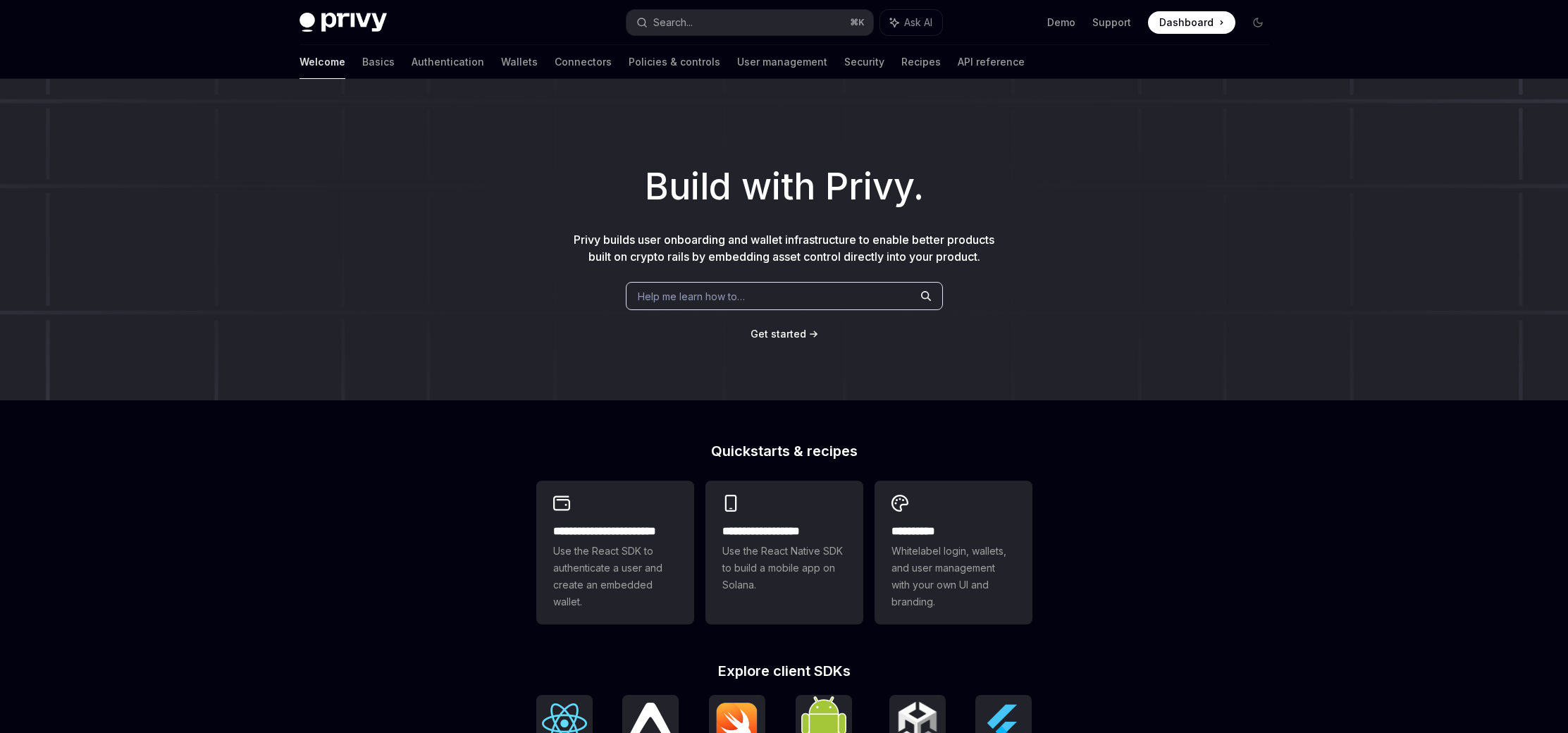
click at [1263, 119] on div "Build with Privy. Privy builds user onboarding and wallet infrastructure to ena…" at bounding box center [784, 240] width 1568 height 321
click at [1222, 21] on icon at bounding box center [1222, 22] width 2 height 4
click at [429, 62] on div "Welcome Basics Authentication Wallets Connectors Policies & controls User manag…" at bounding box center [662, 62] width 725 height 34
click at [629, 66] on link "Policies & controls" at bounding box center [674, 62] width 92 height 34
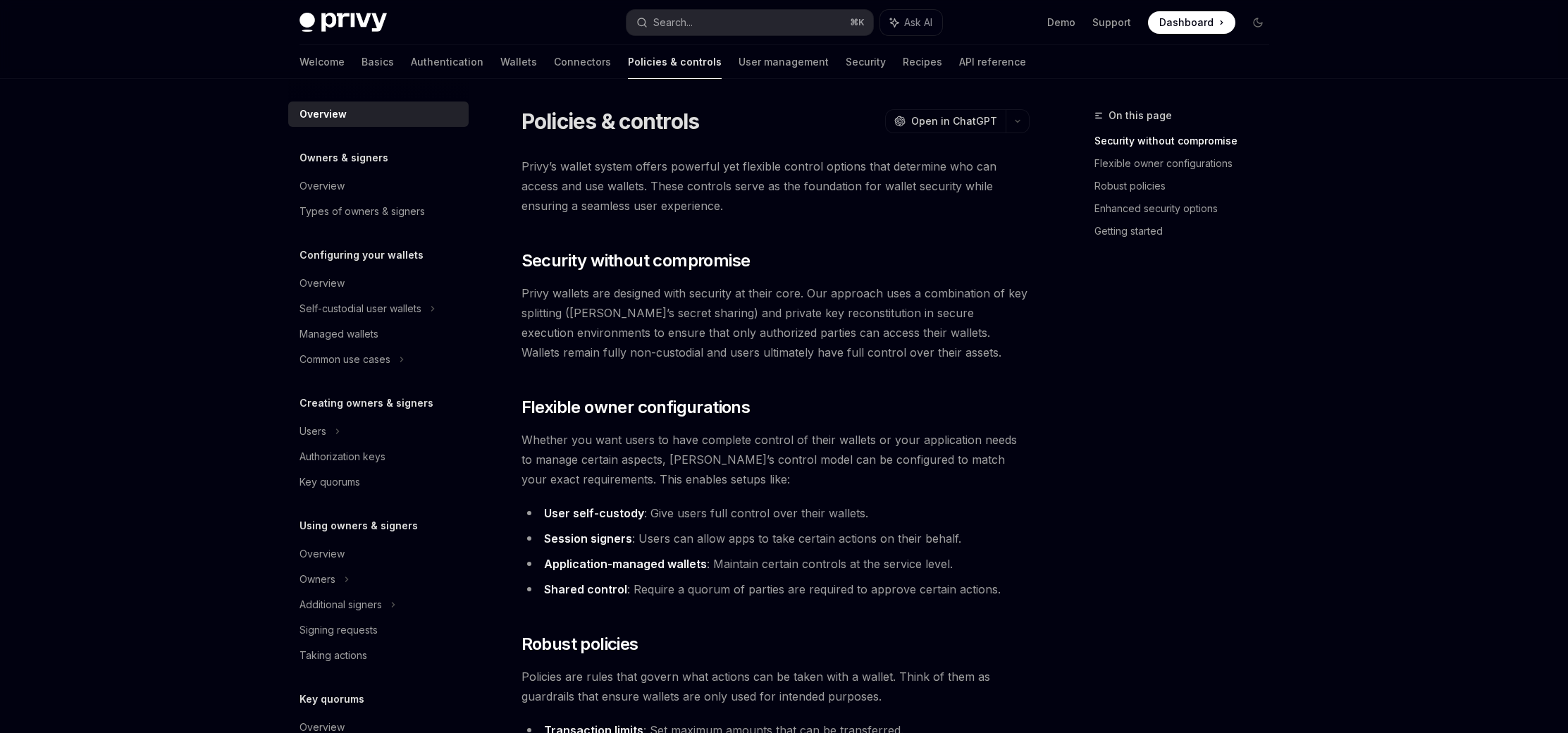
click at [657, 64] on div "Welcome Basics Authentication Wallets Connectors Policies & controls User manag…" at bounding box center [663, 62] width 727 height 34
click at [739, 63] on link "User management" at bounding box center [783, 62] width 90 height 34
type textarea "*"
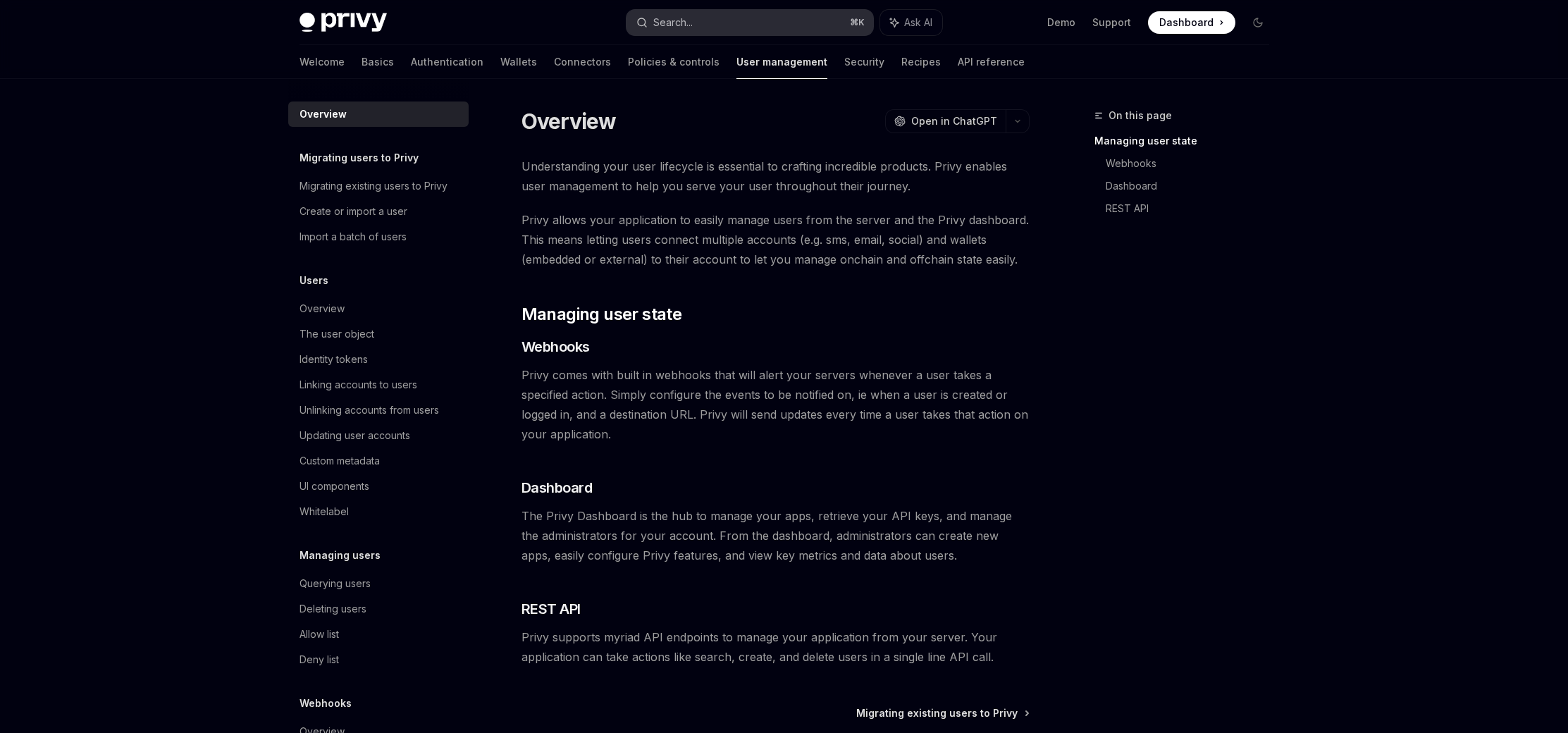
click at [667, 25] on div "Search..." at bounding box center [673, 22] width 39 height 17
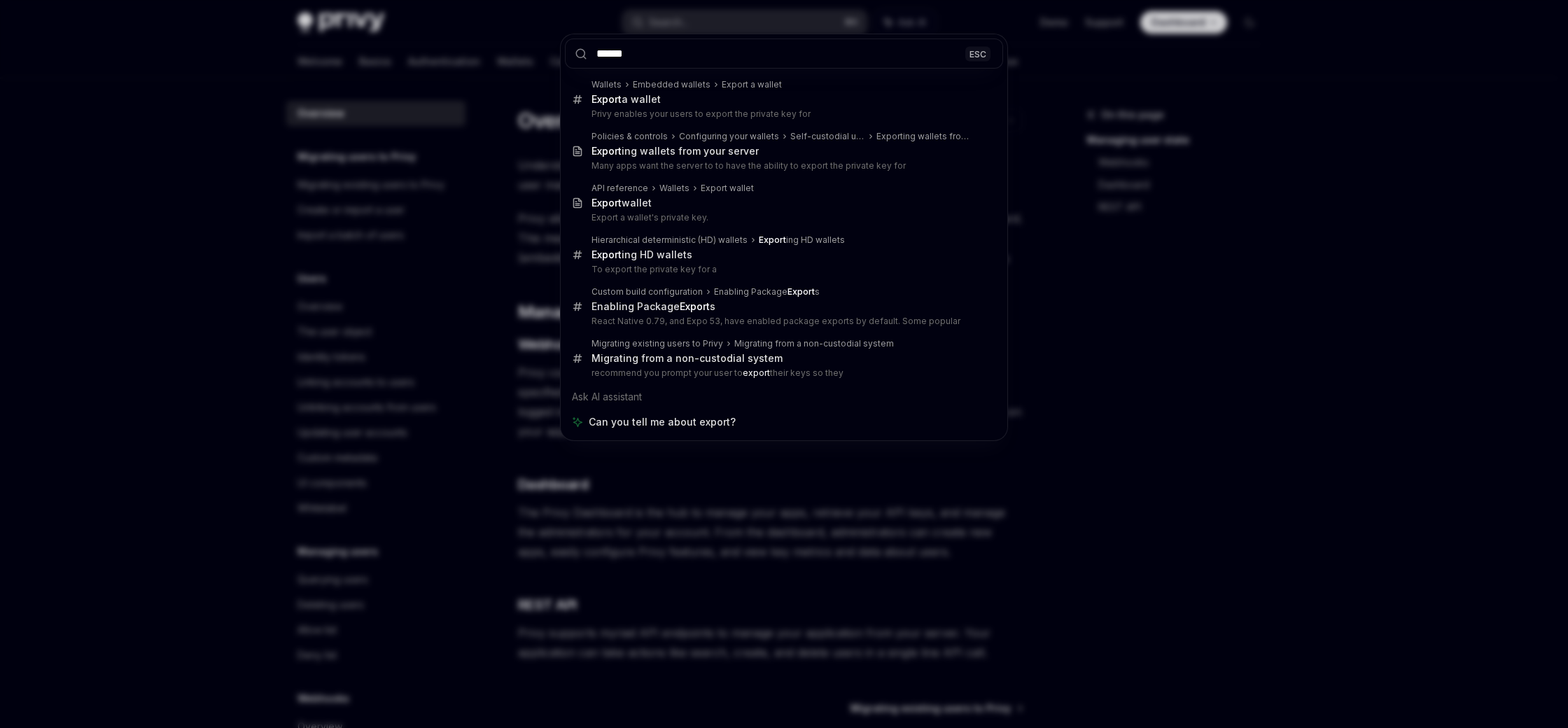
click at [689, 58] on input "******" at bounding box center [784, 53] width 439 height 30
click at [689, 59] on input "******" at bounding box center [784, 53] width 439 height 30
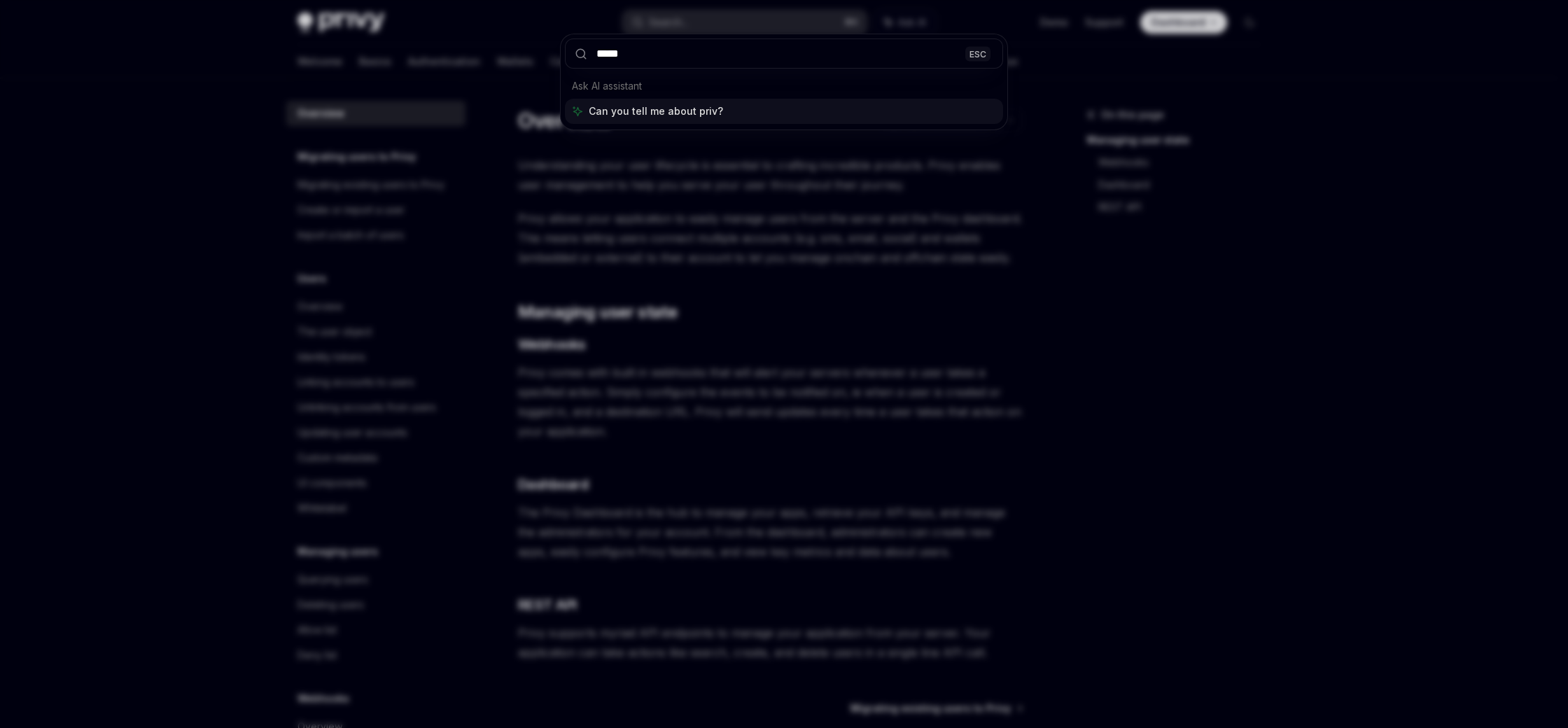
type input "******"
type textarea "*"
type input "*"
type input "******"
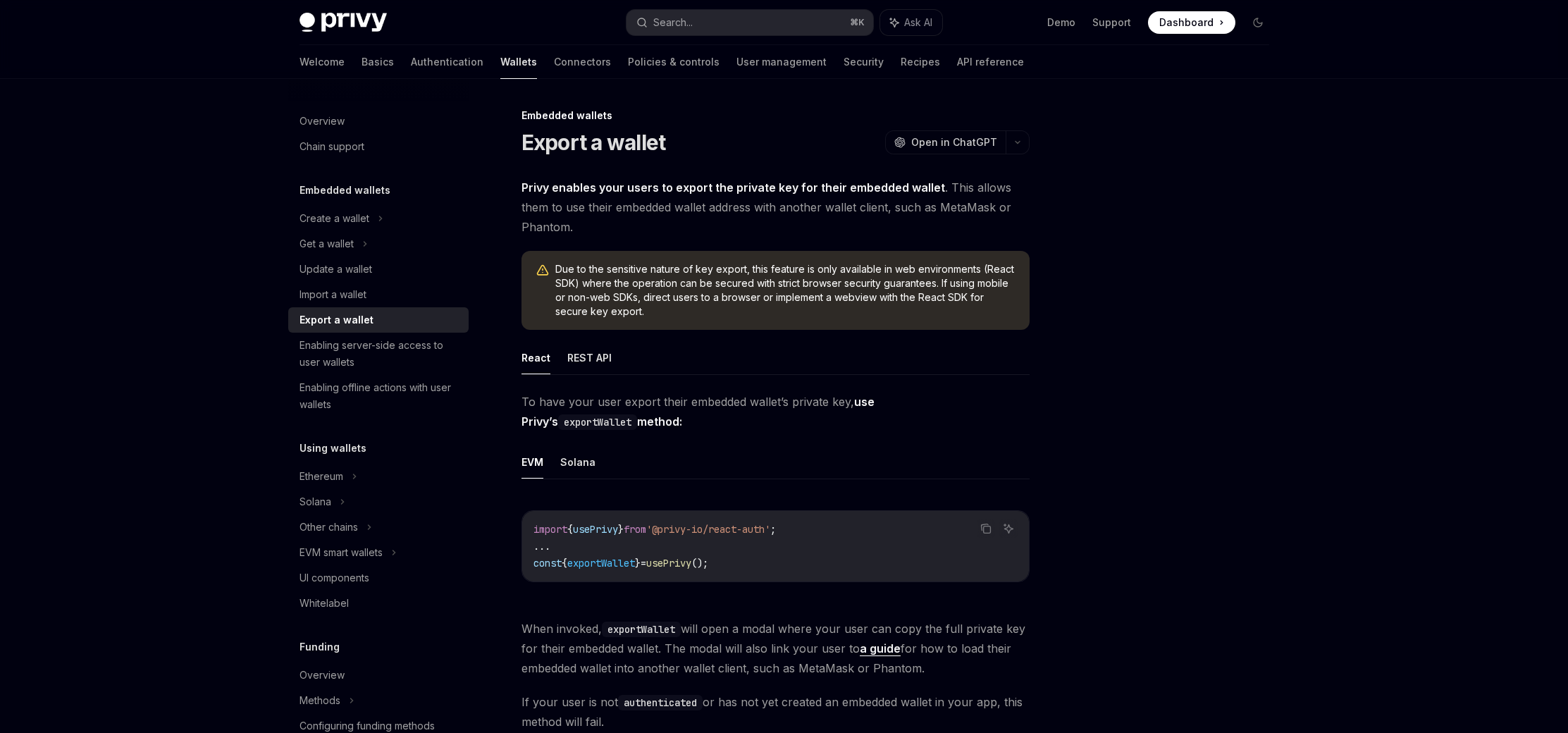
scroll to position [79, 0]
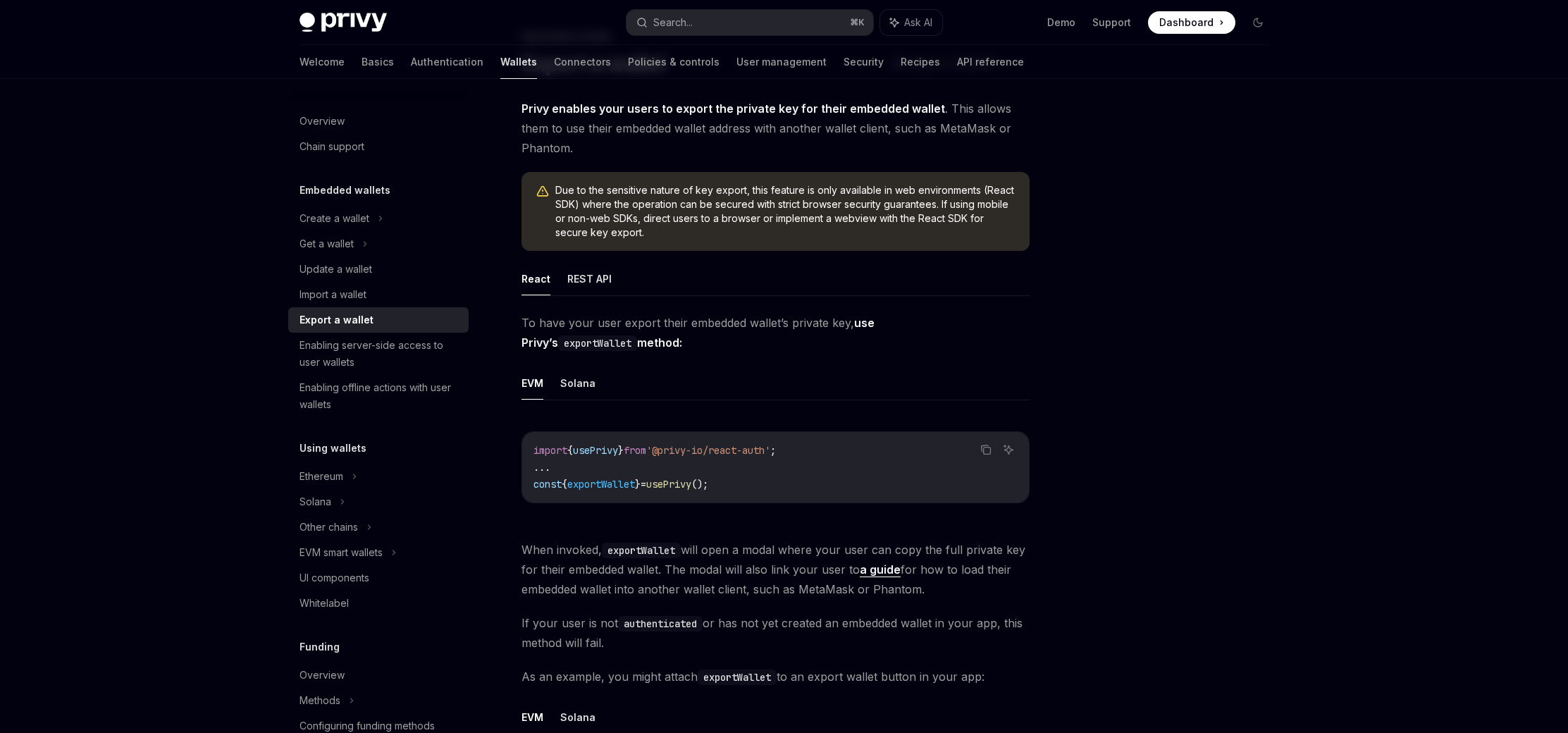
click at [1271, 214] on div at bounding box center [1174, 420] width 214 height 626
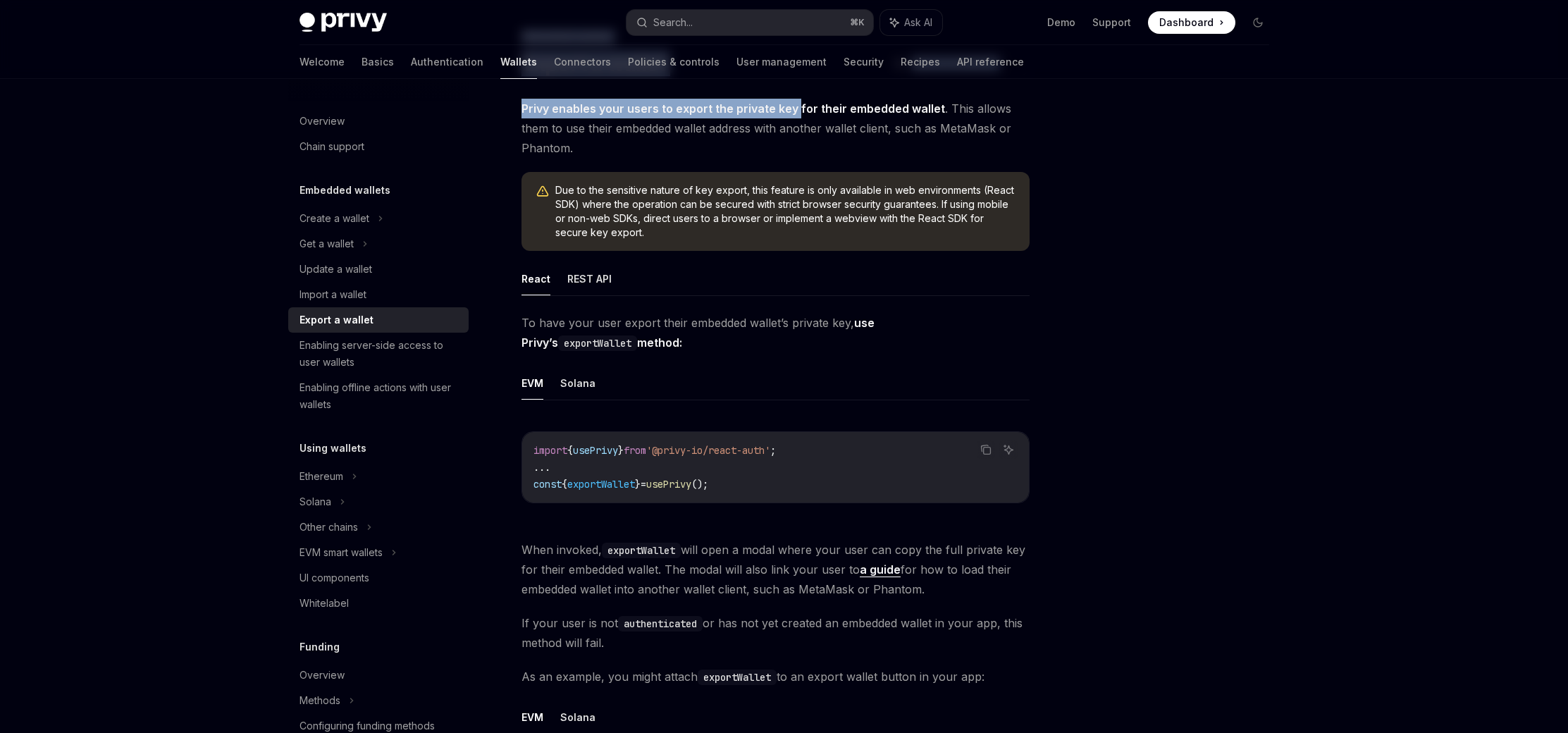
drag, startPoint x: 938, startPoint y: 126, endPoint x: 1172, endPoint y: 129, distance: 234.0
click at [1194, 142] on div at bounding box center [1174, 420] width 214 height 626
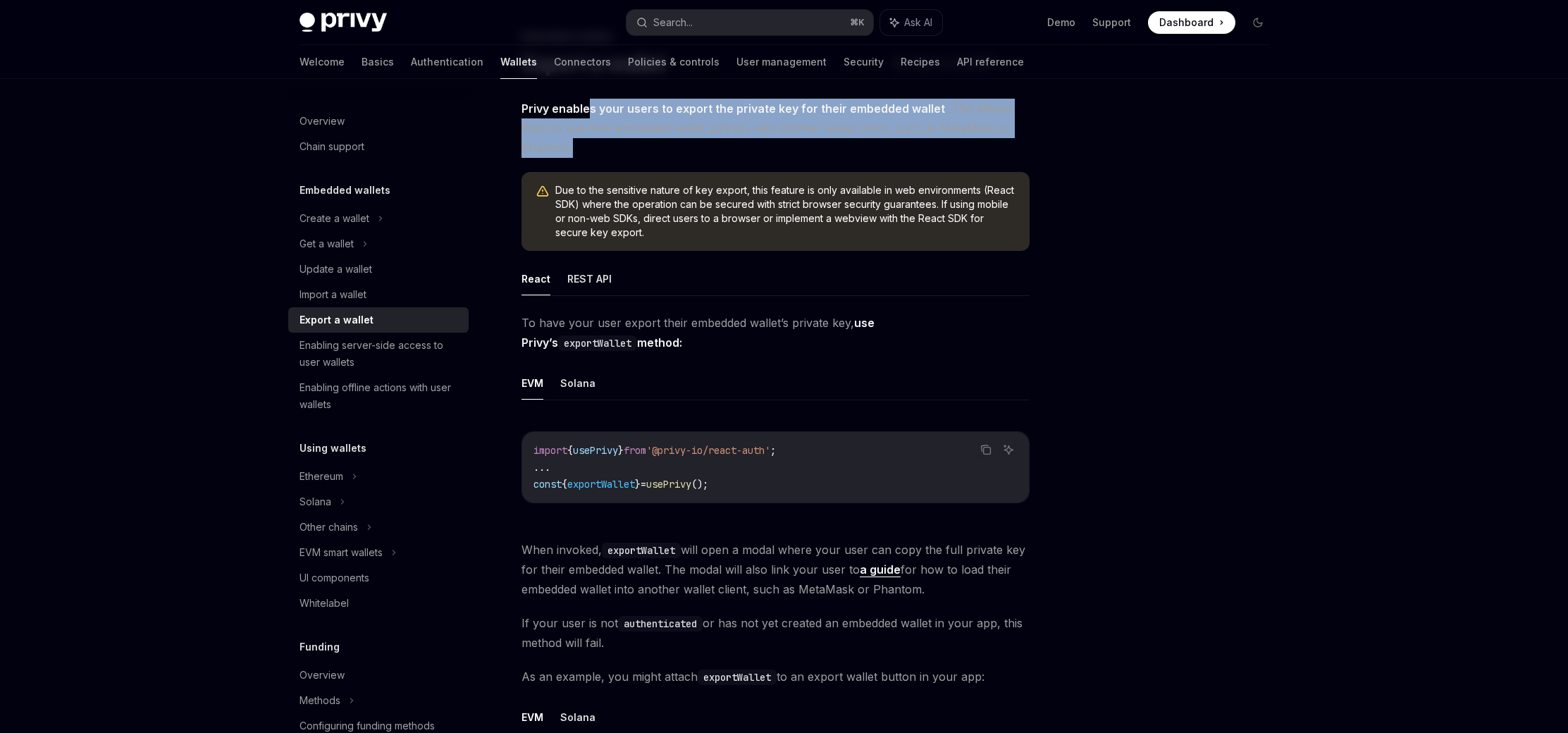
drag, startPoint x: 590, startPoint y: 112, endPoint x: 791, endPoint y: 149, distance: 204.4
click at [791, 149] on span "Privy enables your users to export the private key for their embedded wallet . …" at bounding box center [776, 128] width 508 height 59
click at [802, 148] on span "Privy enables your users to export the private key for their embedded wallet . …" at bounding box center [776, 128] width 508 height 59
drag, startPoint x: 894, startPoint y: 143, endPoint x: 622, endPoint y: 116, distance: 273.3
click at [622, 116] on span "Privy enables your users to export the private key for their embedded wallet . …" at bounding box center [776, 128] width 508 height 59
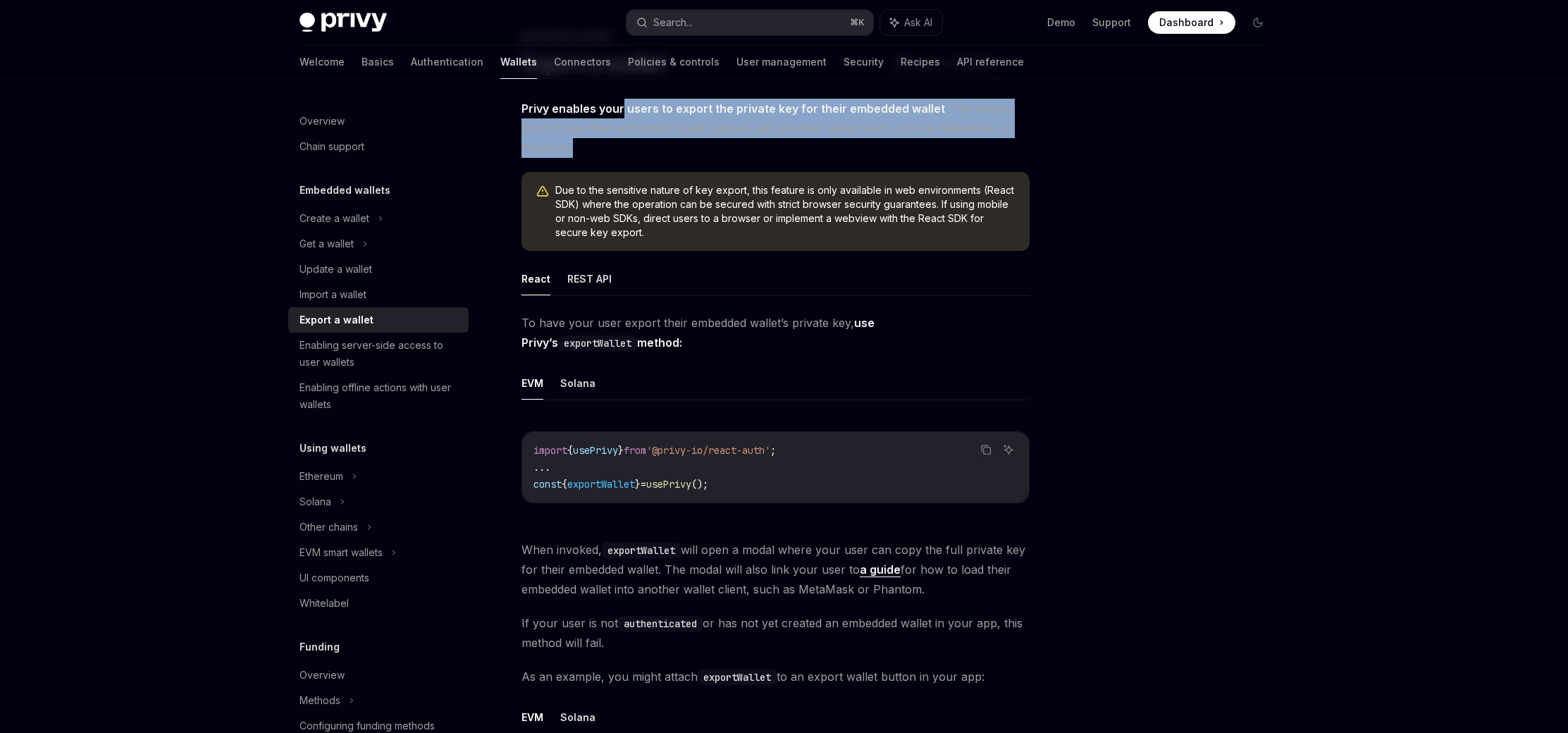
click at [939, 128] on span "Privy enables your users to export the private key for their embedded wallet . …" at bounding box center [776, 128] width 508 height 59
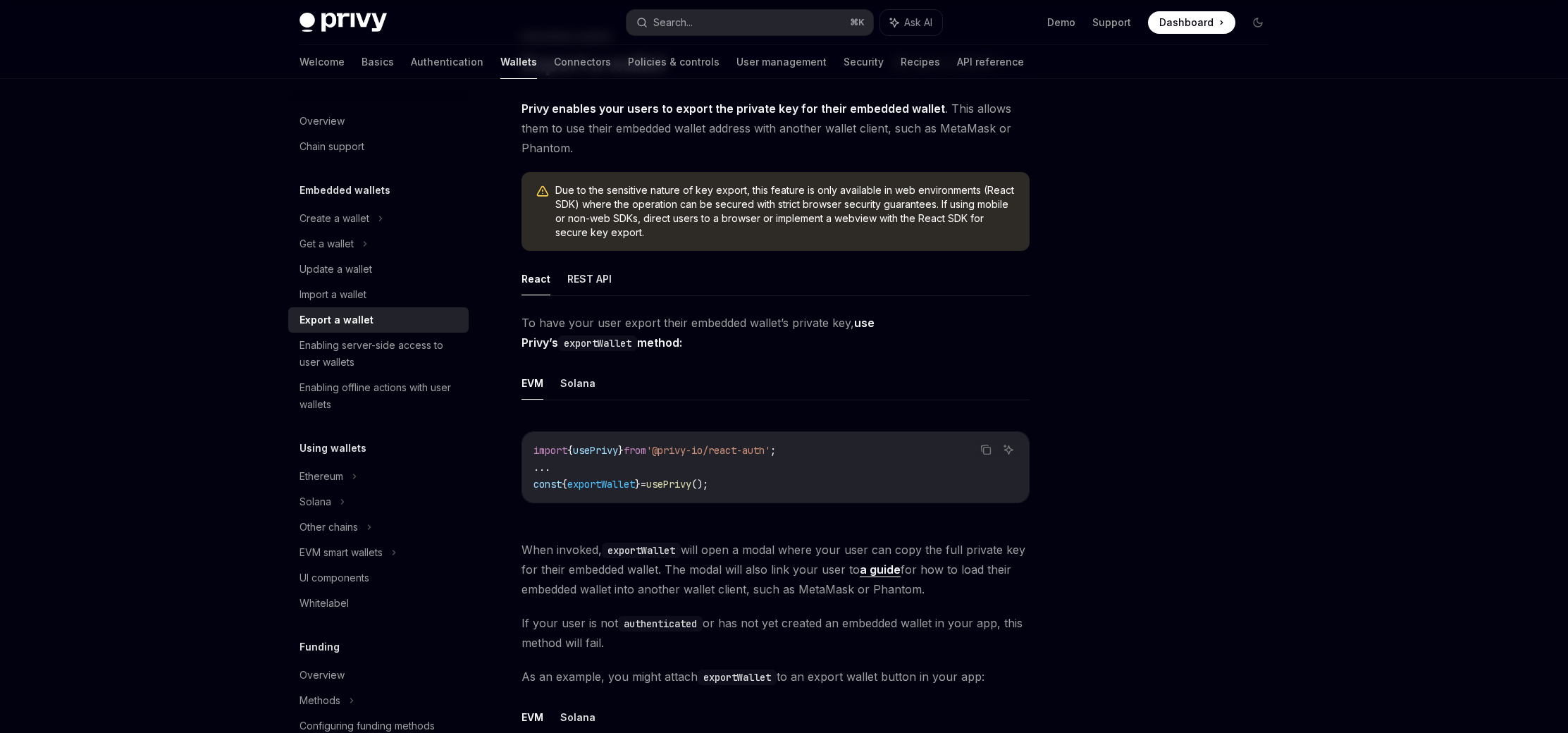
click at [1209, 139] on div at bounding box center [1174, 420] width 214 height 626
click at [1209, 140] on div at bounding box center [1174, 420] width 214 height 626
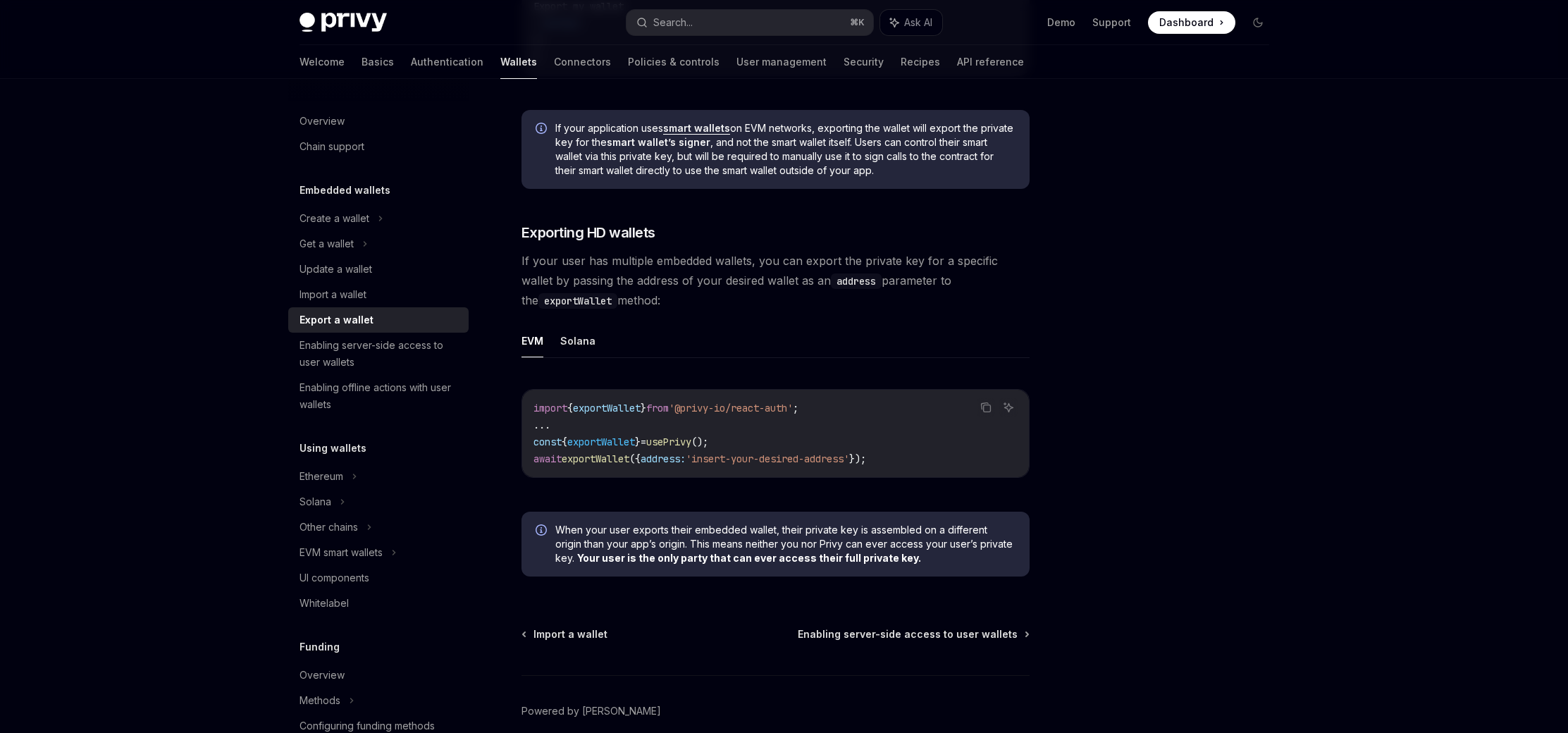
scroll to position [0, 0]
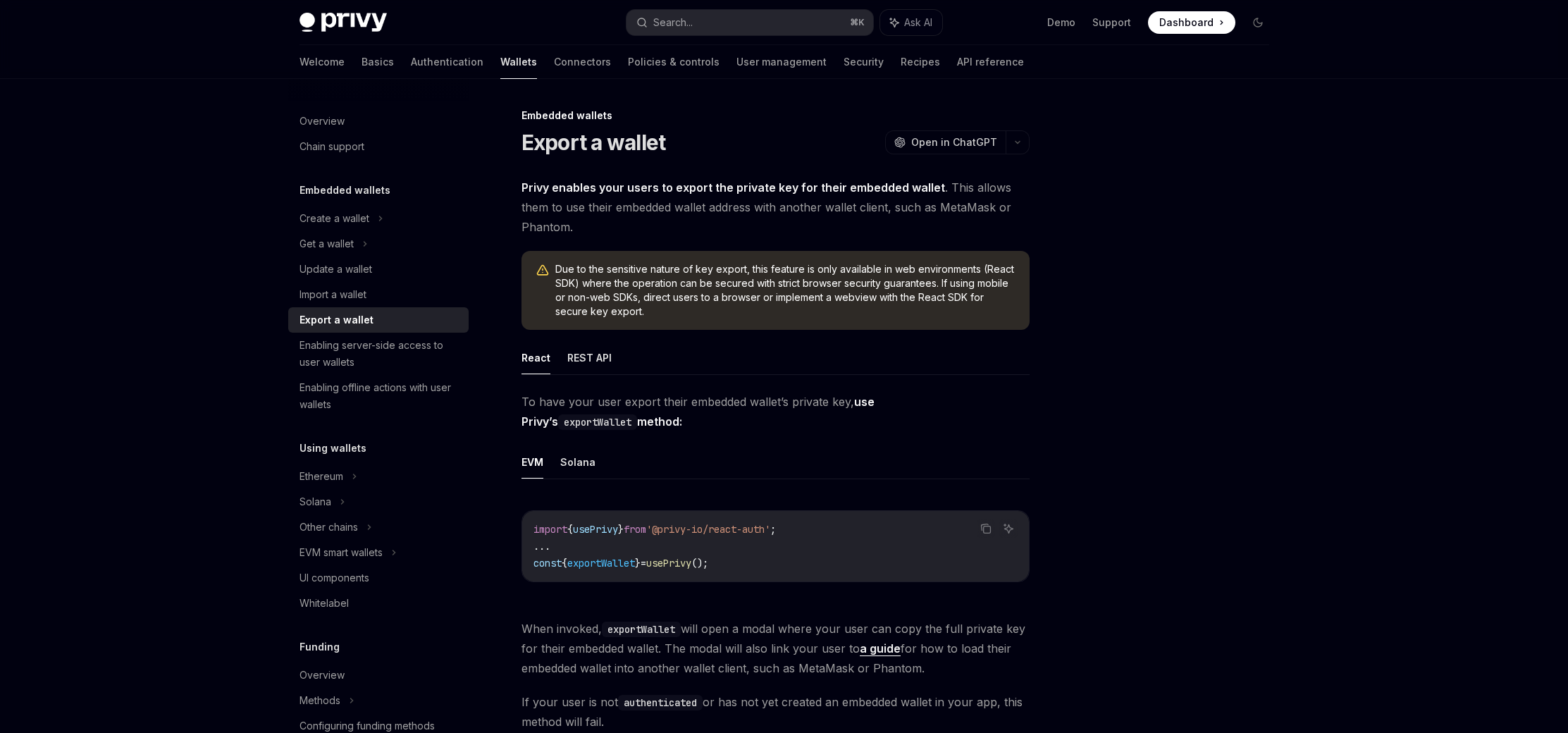
click at [590, 458] on button "Solana" at bounding box center [578, 461] width 36 height 33
type textarea "*"
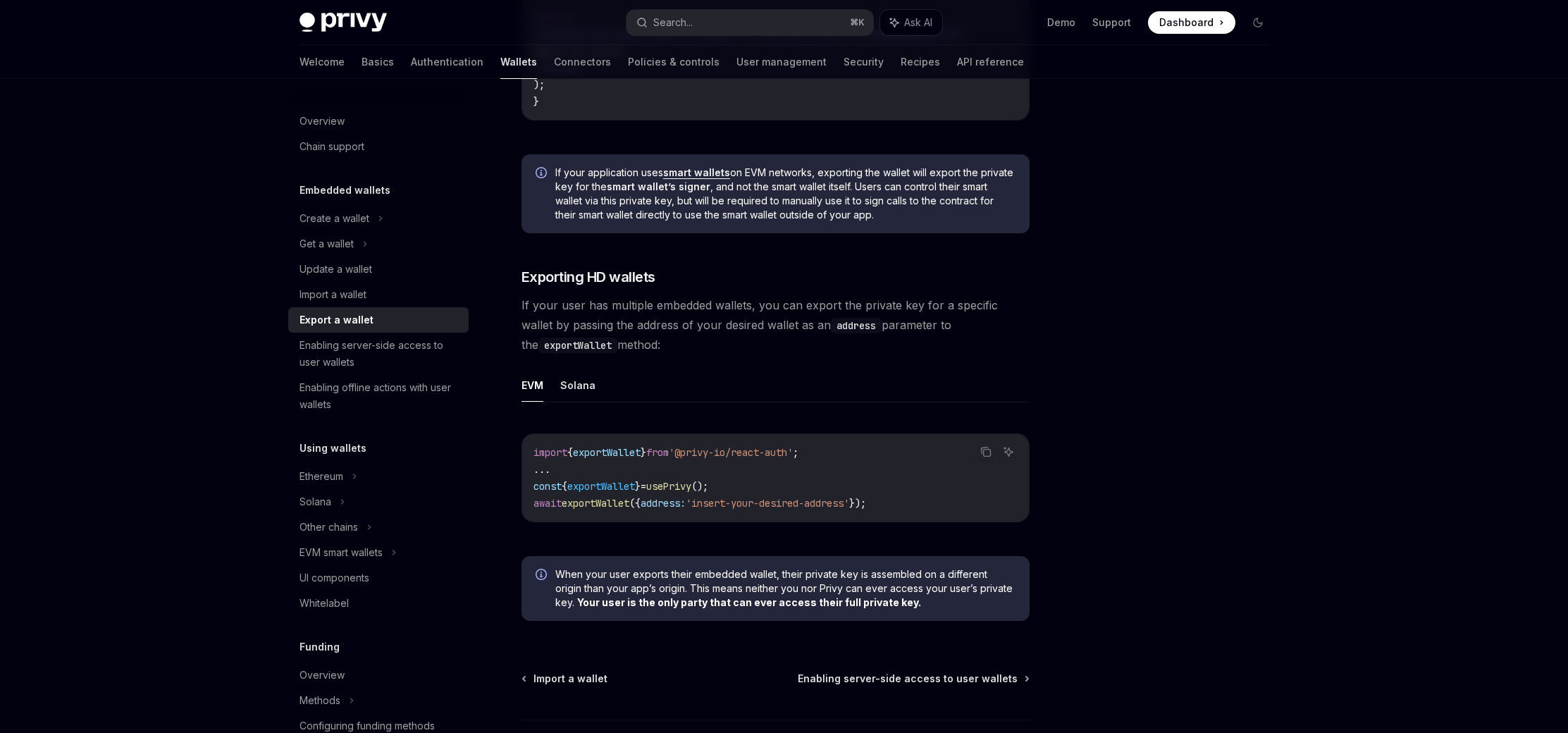
scroll to position [1088, 0]
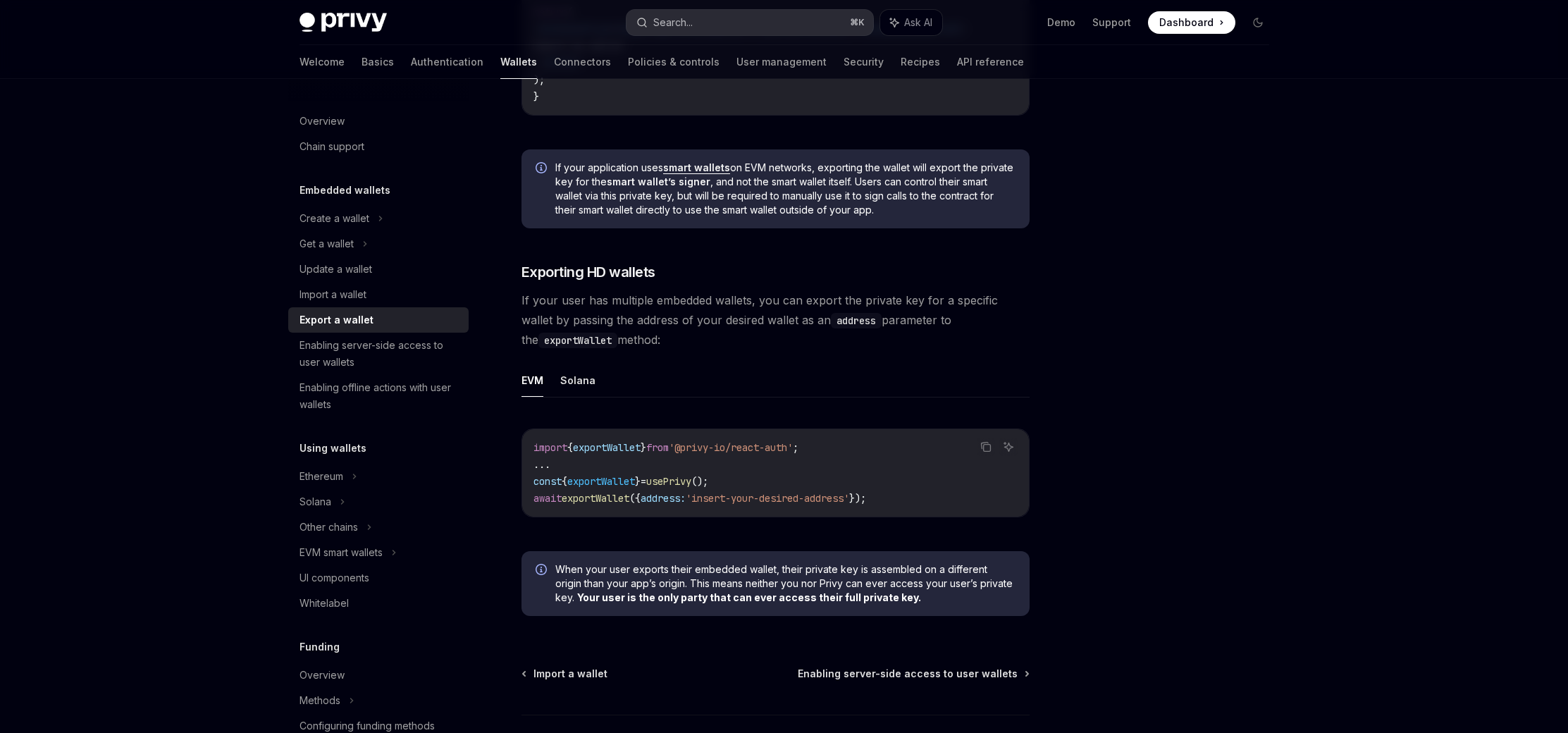
click at [752, 19] on button "Search... ⌘ K" at bounding box center [750, 22] width 247 height 25
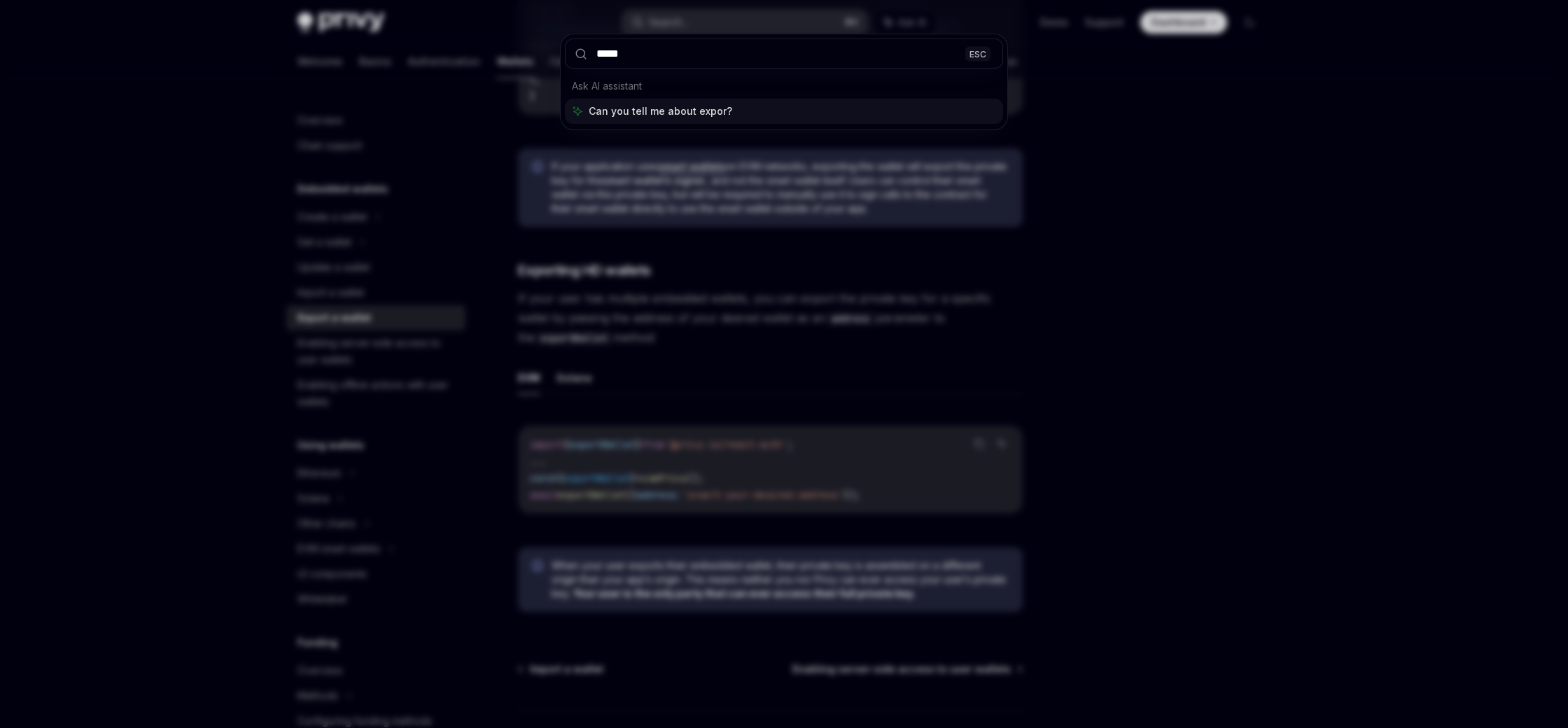
type input "******"
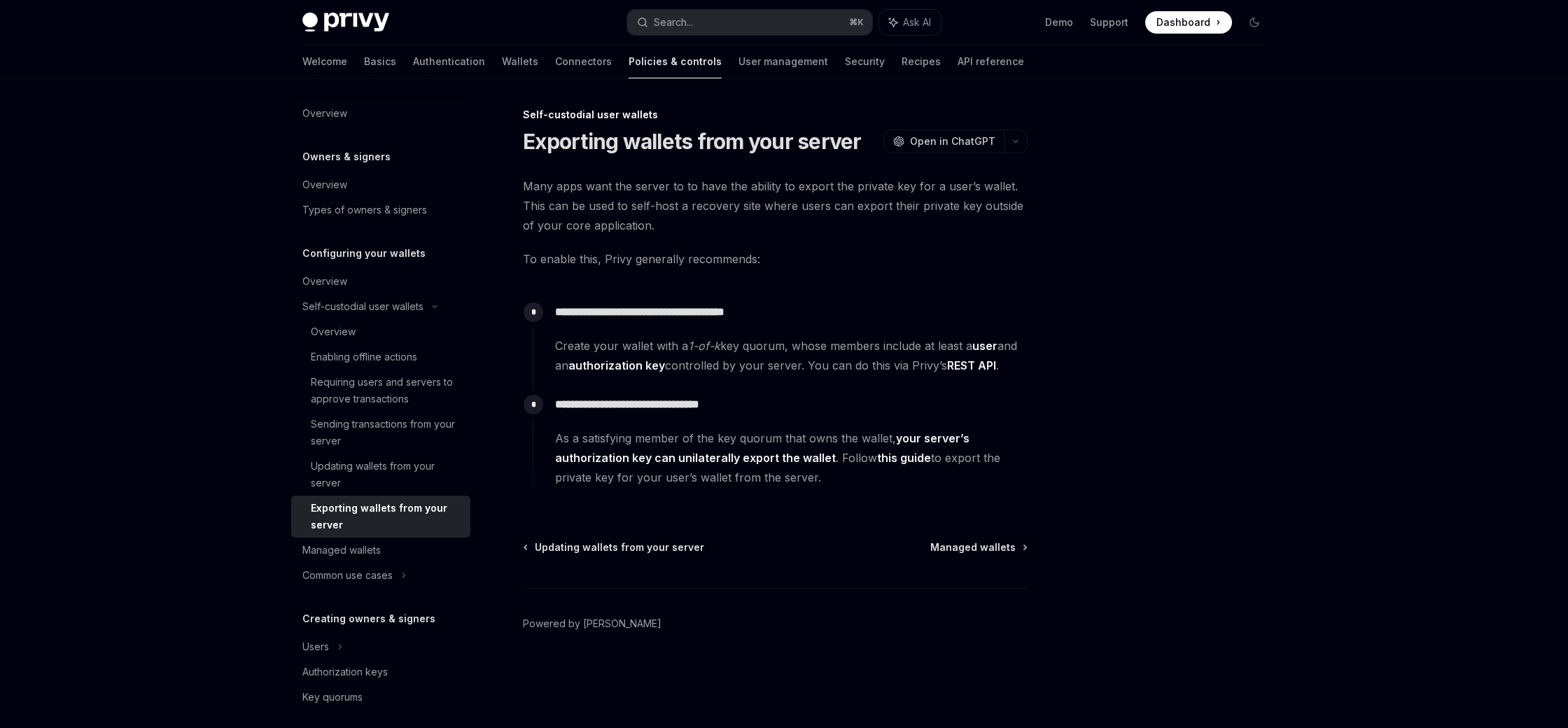
click at [1137, 239] on div at bounding box center [1170, 417] width 213 height 622
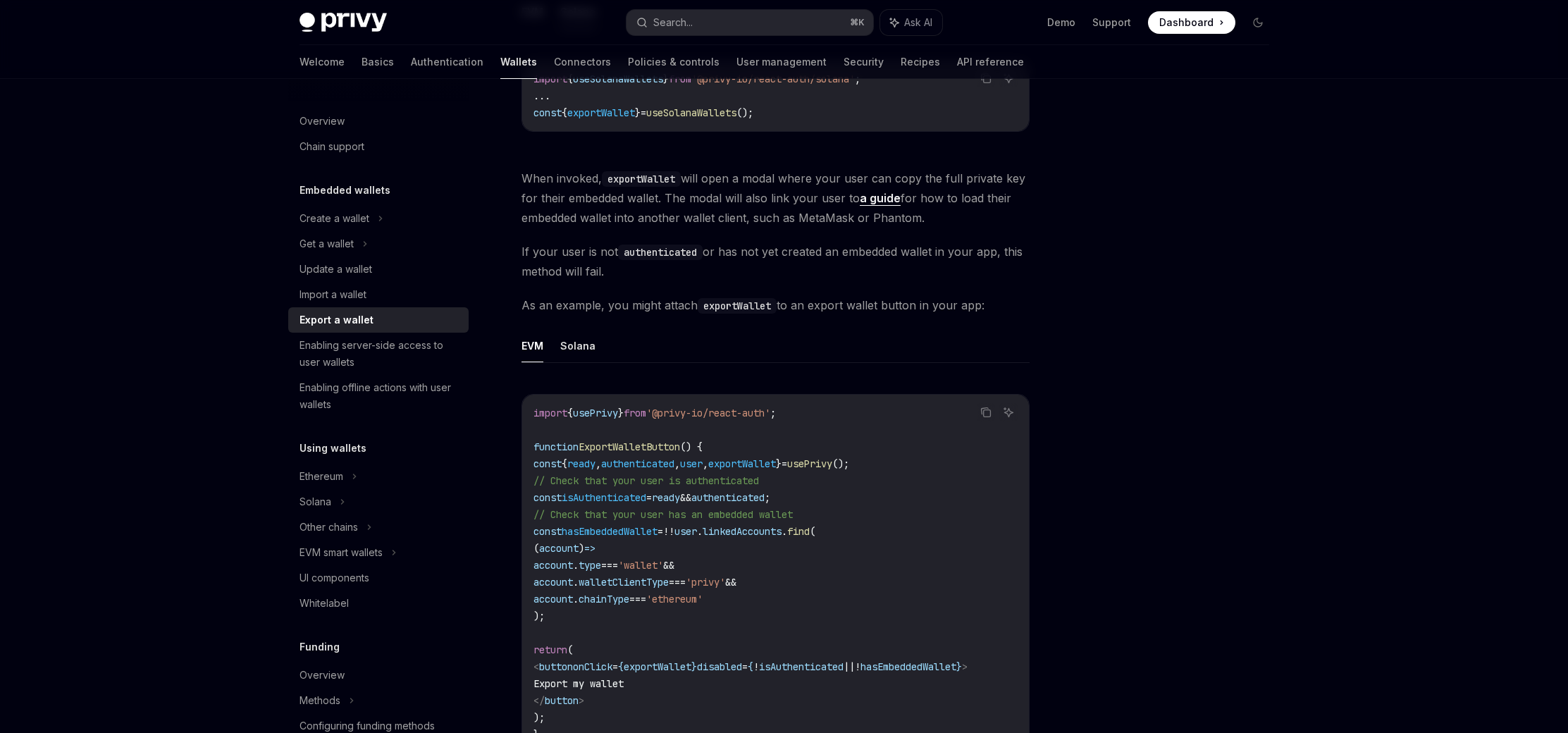
scroll to position [451, 0]
click at [593, 350] on ul "EVM Solana" at bounding box center [776, 345] width 508 height 34
click at [571, 345] on button "Solana" at bounding box center [578, 344] width 36 height 33
type textarea "*"
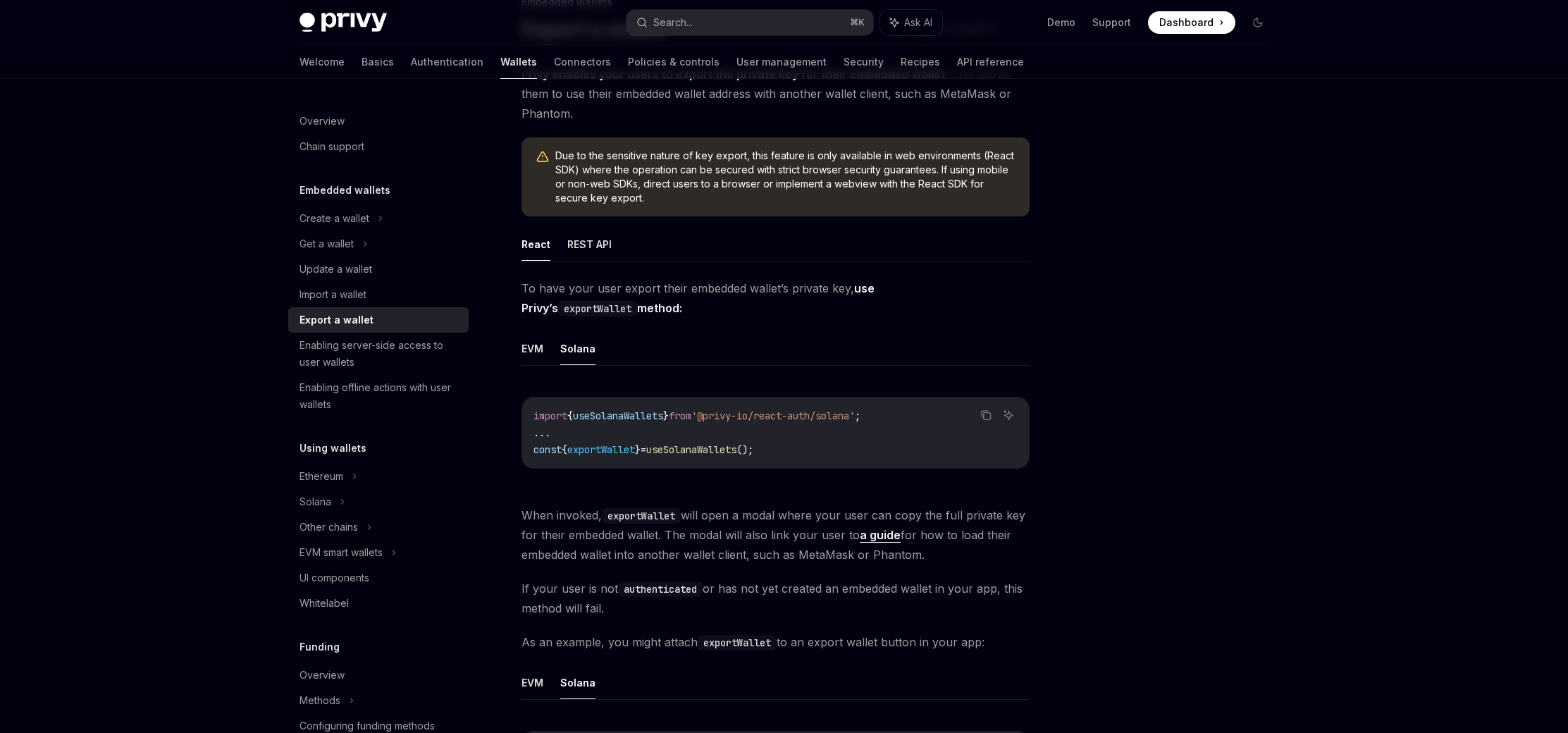
scroll to position [119, 0]
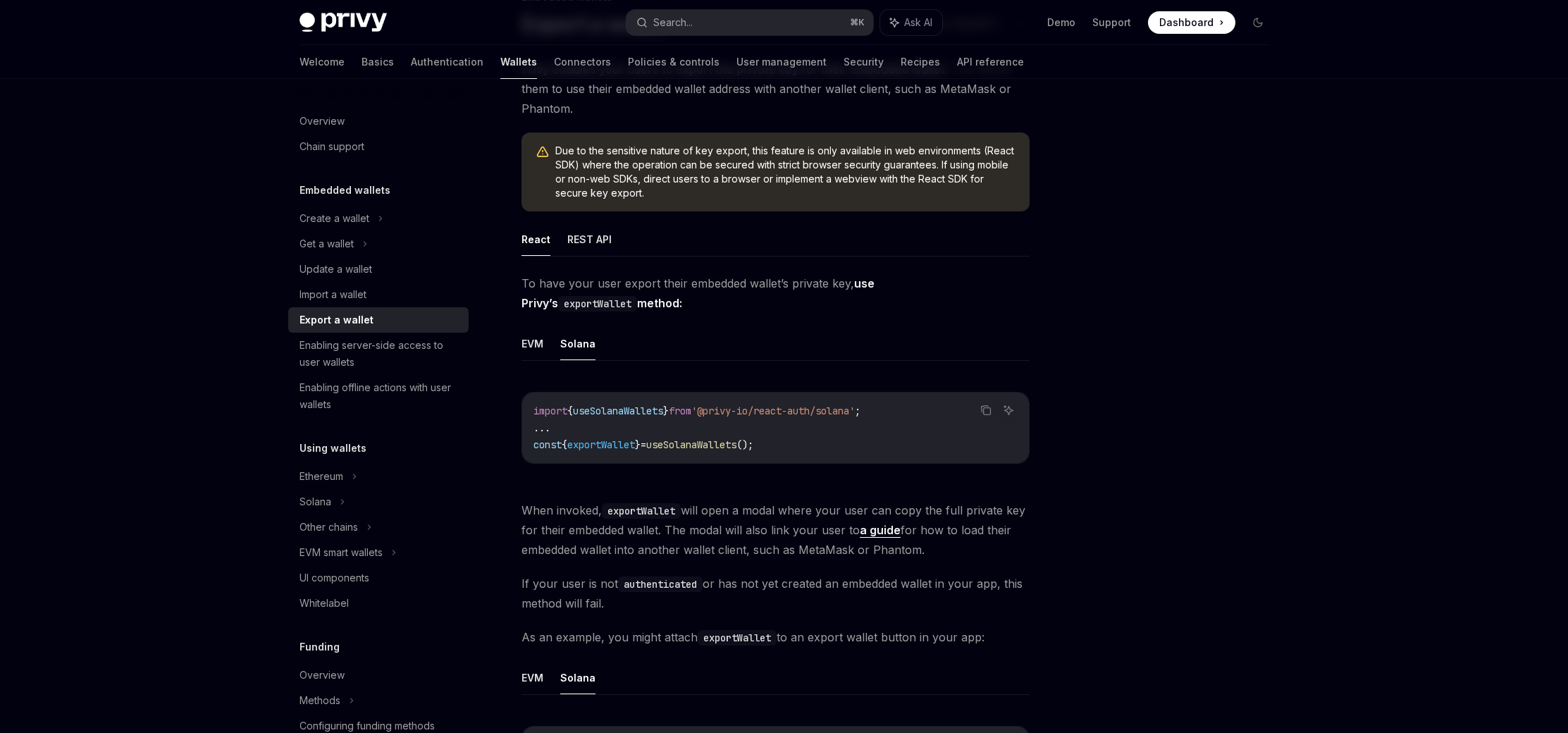
click at [796, 418] on code "import { useSolanaWallets } from '@privy-io/react-auth/solana' ; ... const { ex…" at bounding box center [775, 427] width 484 height 51
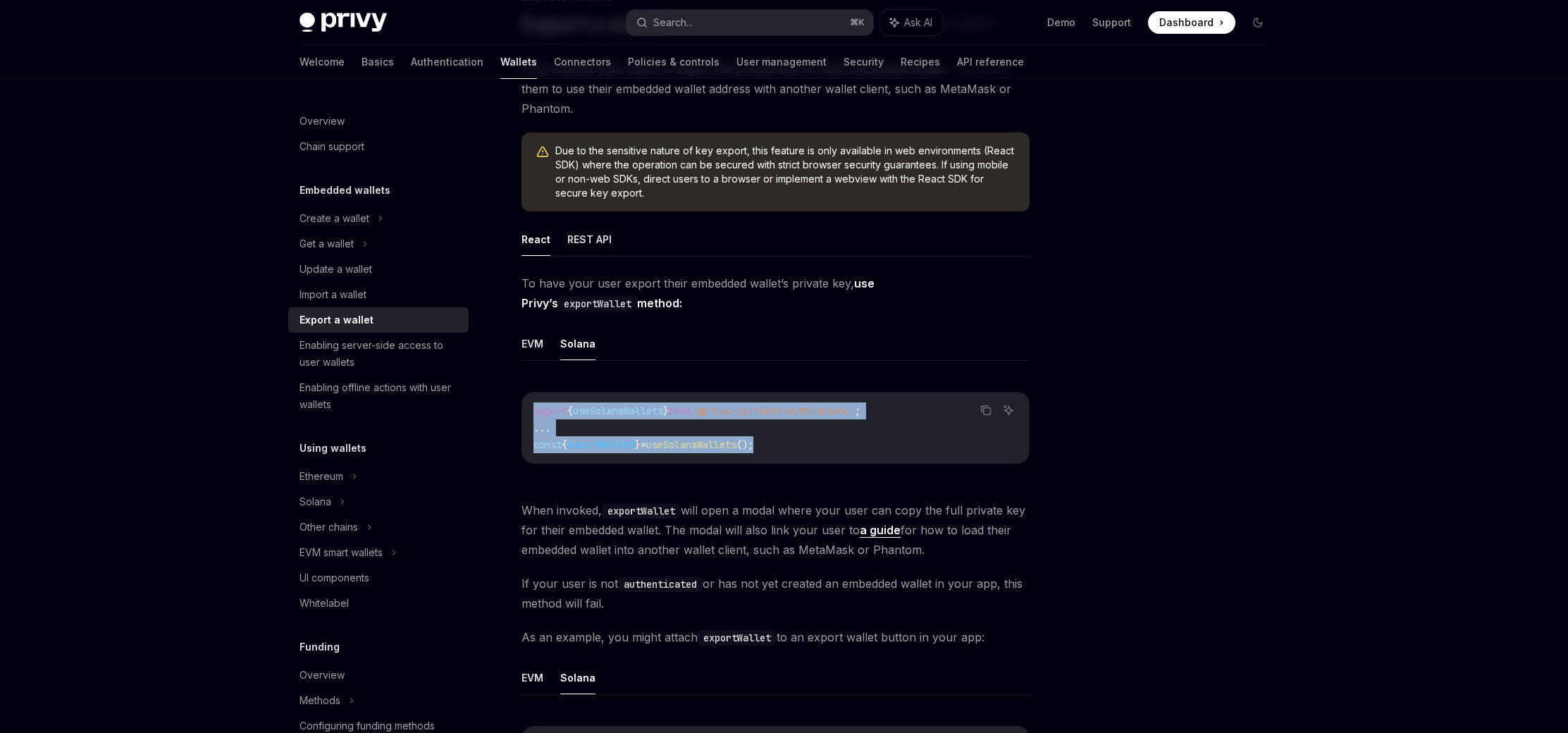
drag, startPoint x: 818, startPoint y: 449, endPoint x: 499, endPoint y: 408, distance: 321.6
copy code "import { useSolanaWallets } from '@privy-io/react-auth/solana' ; ... const { ex…"
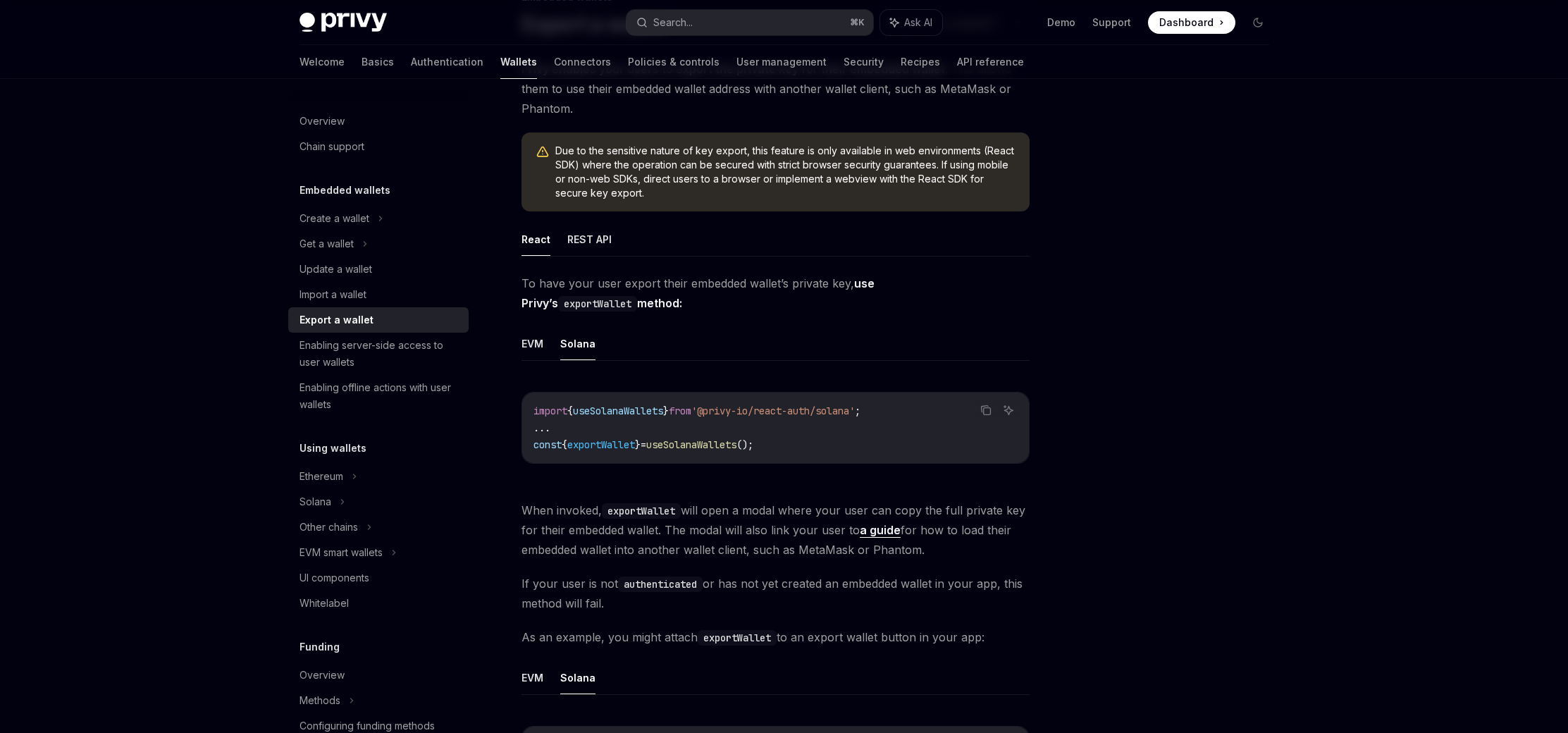
click at [1249, 527] on div at bounding box center [1174, 420] width 214 height 626
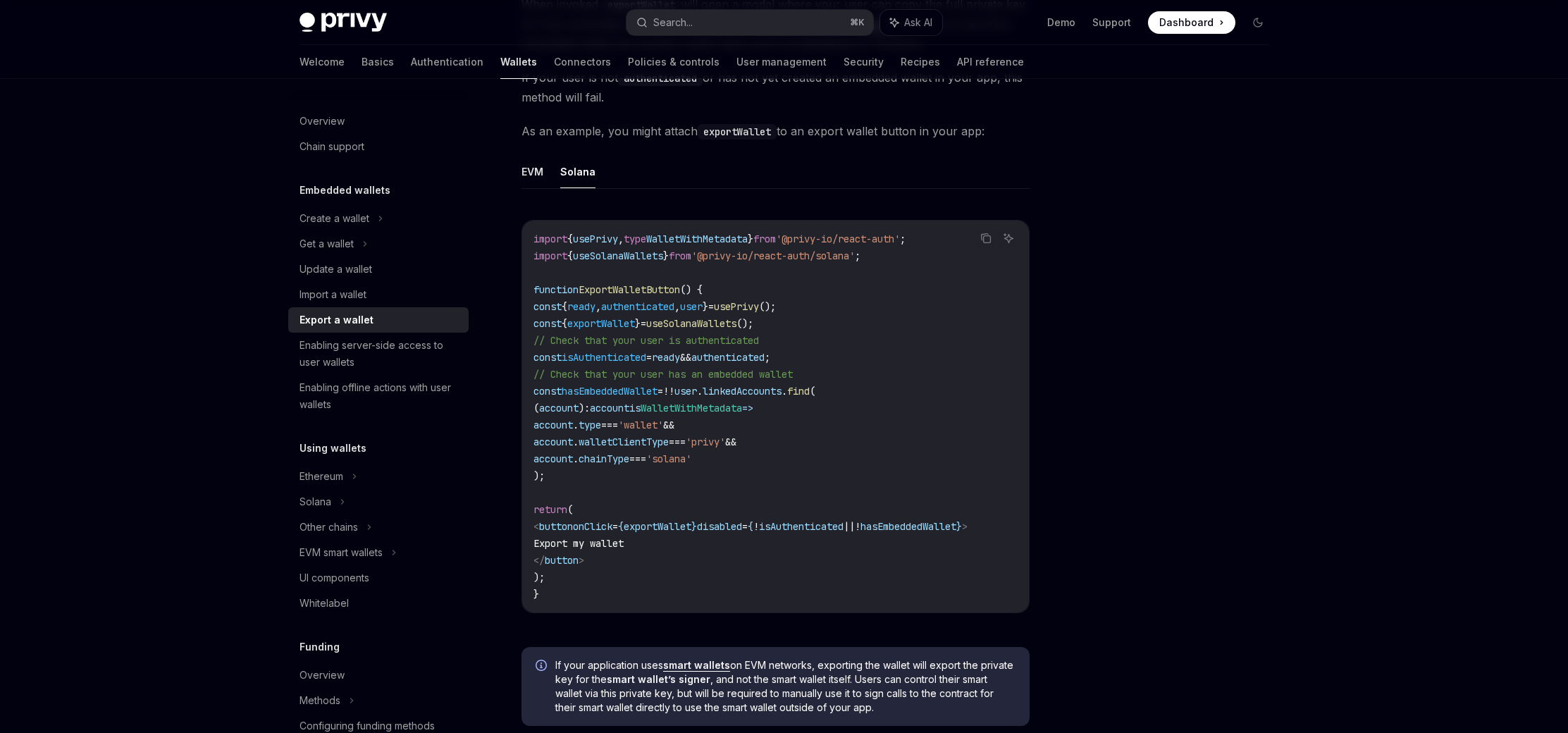
scroll to position [630, 0]
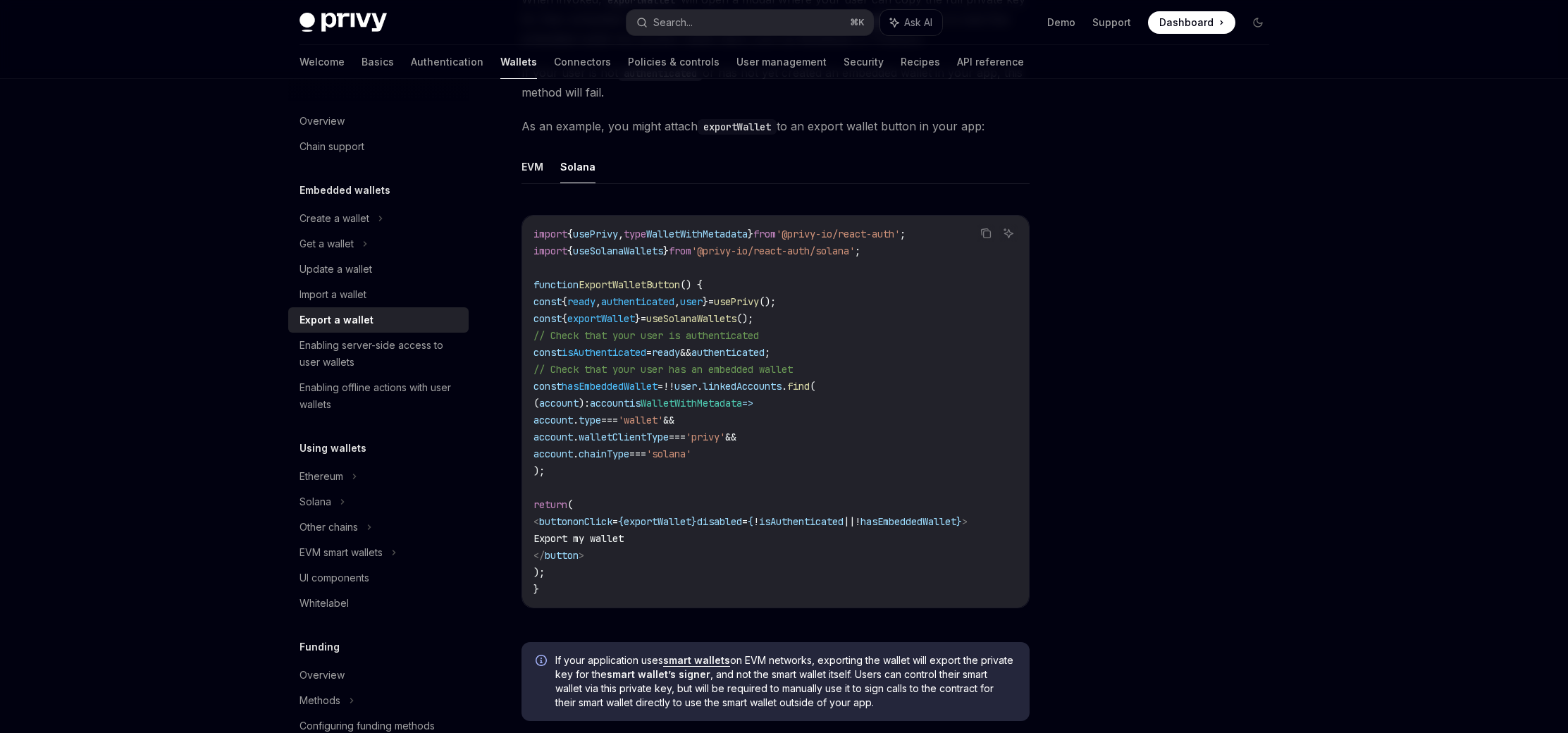
click at [565, 284] on span "function" at bounding box center [556, 284] width 45 height 12
drag, startPoint x: 536, startPoint y: 284, endPoint x: 716, endPoint y: 468, distance: 257.4
click at [716, 468] on code "import { usePrivy , type WalletWithMetadata } from '@privy-io/react-auth' ; imp…" at bounding box center [775, 411] width 484 height 372
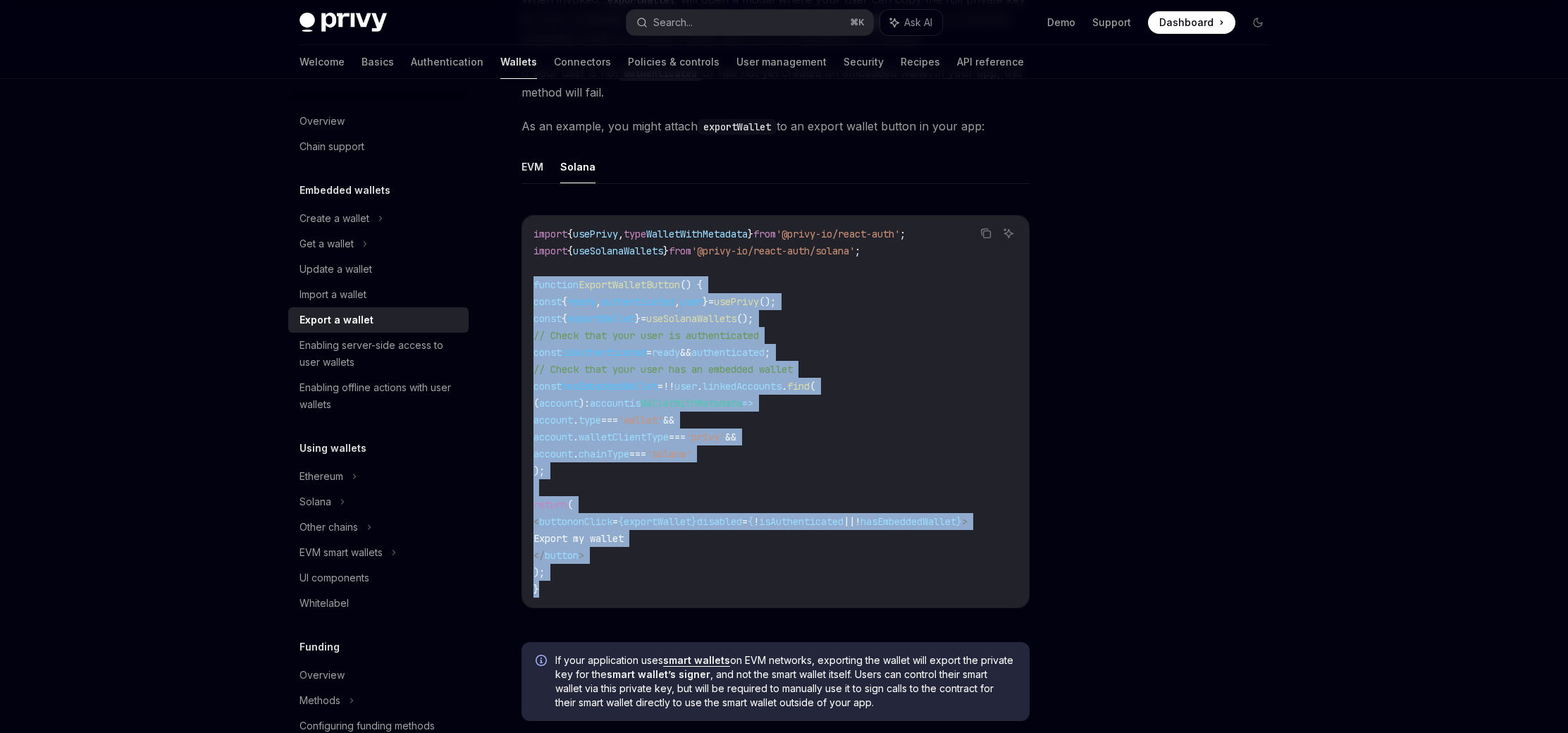
click at [589, 583] on code "import { usePrivy , type WalletWithMetadata } from '@privy-io/react-auth' ; imp…" at bounding box center [775, 411] width 484 height 372
copy code "function ExportWalletButton () { const { ready , authenticated , user } = usePr…"
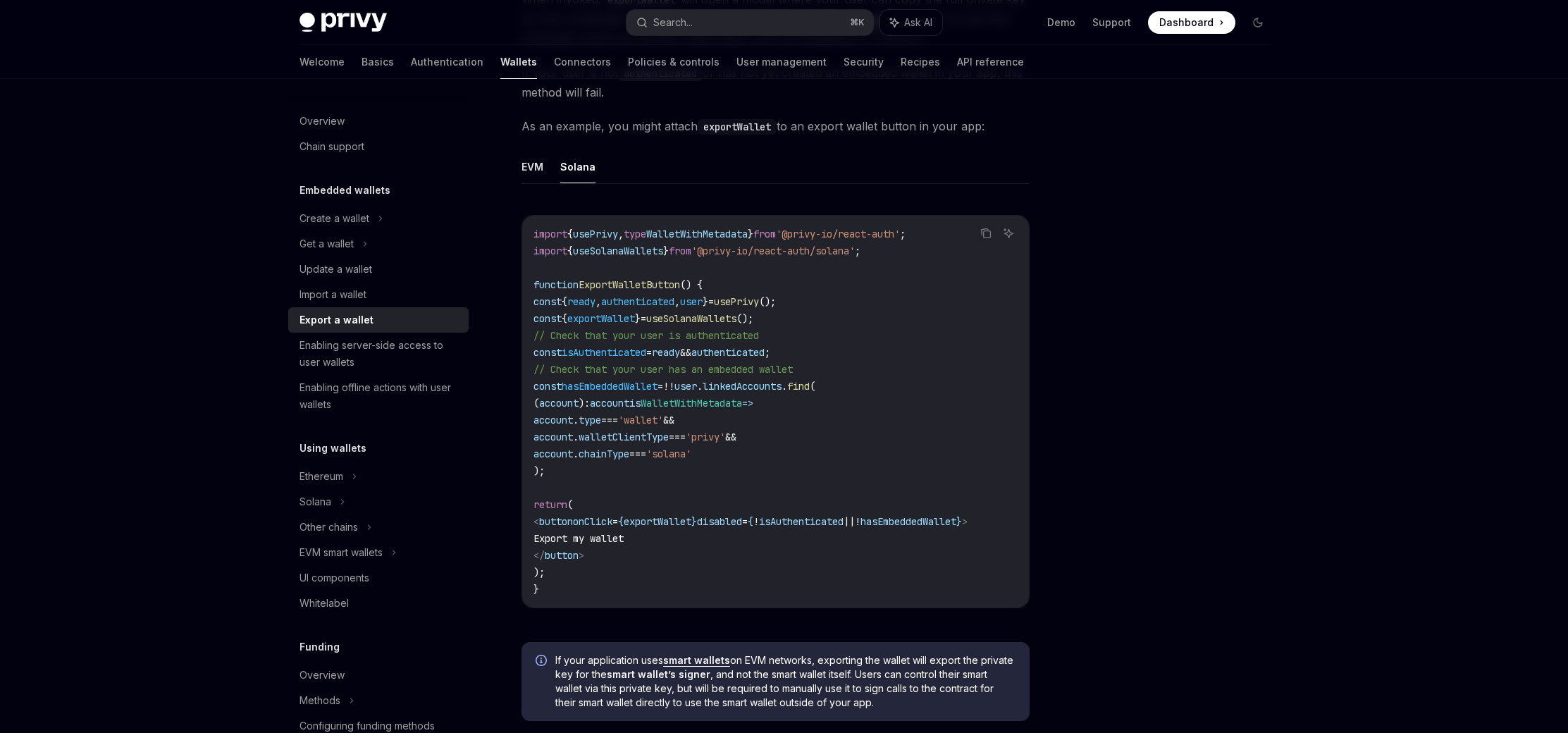
click at [832, 449] on code "import { usePrivy , type WalletWithMetadata } from '@privy-io/react-auth' ; imp…" at bounding box center [775, 411] width 484 height 372
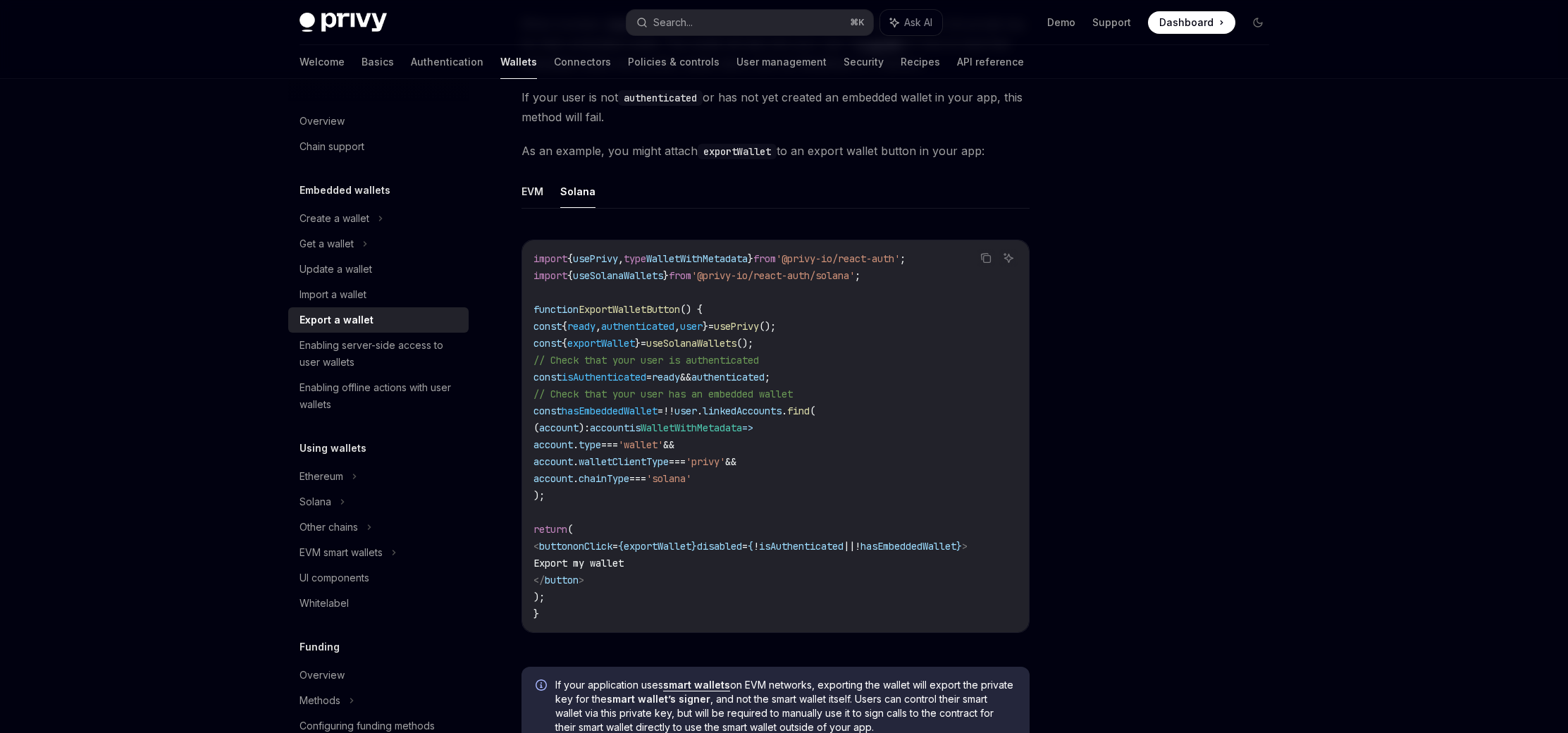
scroll to position [611, 0]
